Goal: Share content

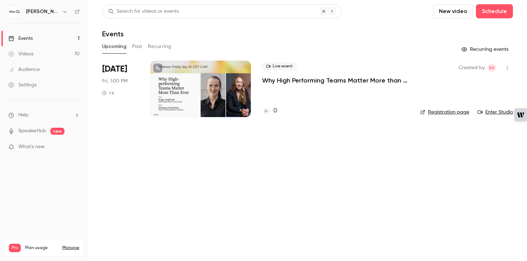
click at [508, 68] on icon "button" at bounding box center [507, 67] width 6 height 5
click at [477, 89] on div "Share" at bounding box center [480, 85] width 54 height 7
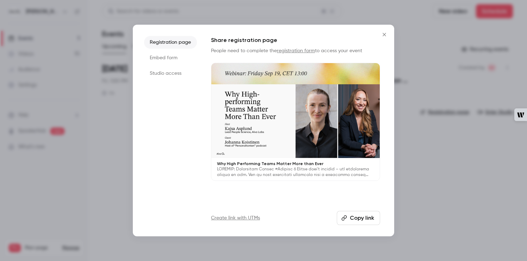
click at [362, 217] on button "Copy link" at bounding box center [358, 218] width 43 height 14
